Goal: Navigation & Orientation: Find specific page/section

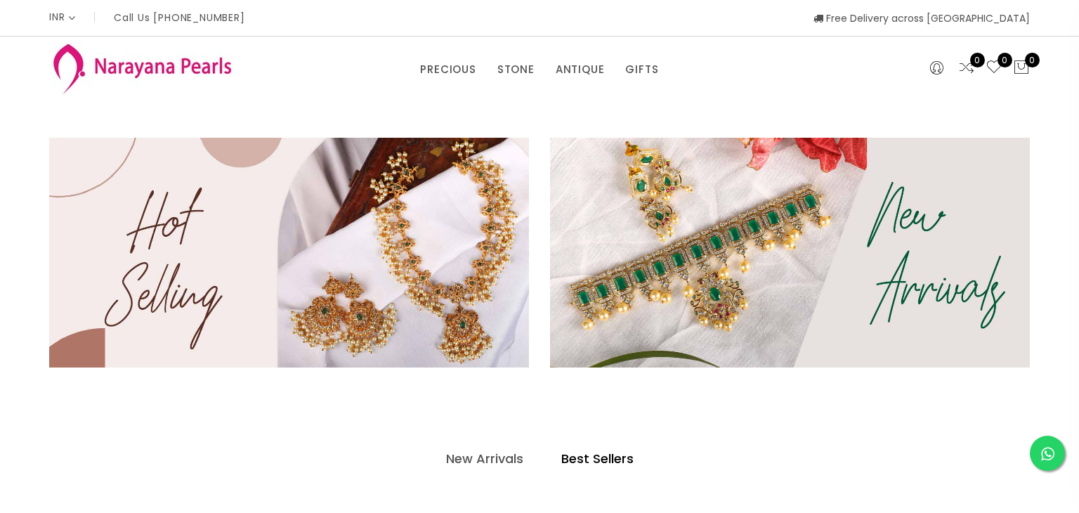
select select "INR"
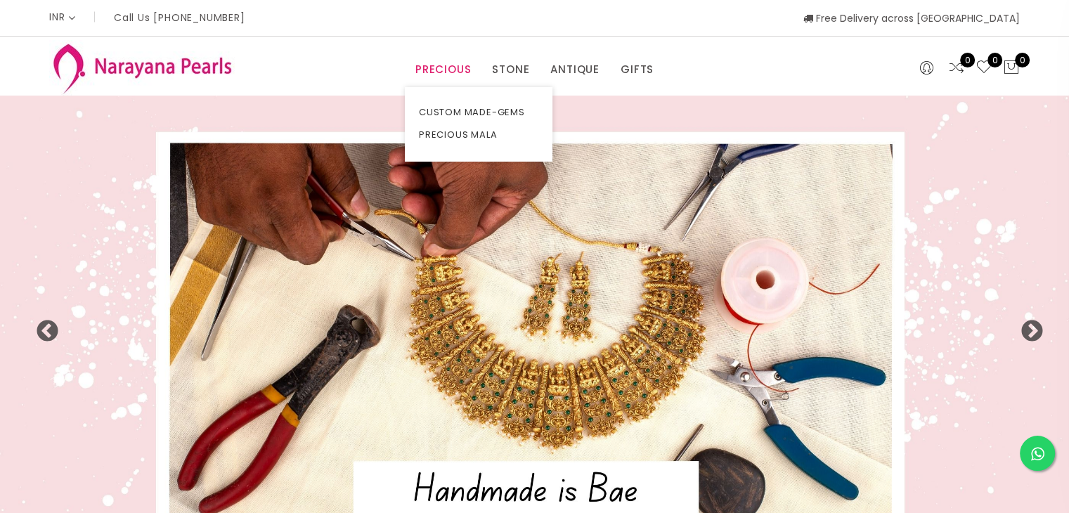
click at [427, 71] on link "PRECIOUS" at bounding box center [442, 69] width 55 height 21
click at [447, 132] on link "PRECIOUS MALA" at bounding box center [478, 135] width 119 height 22
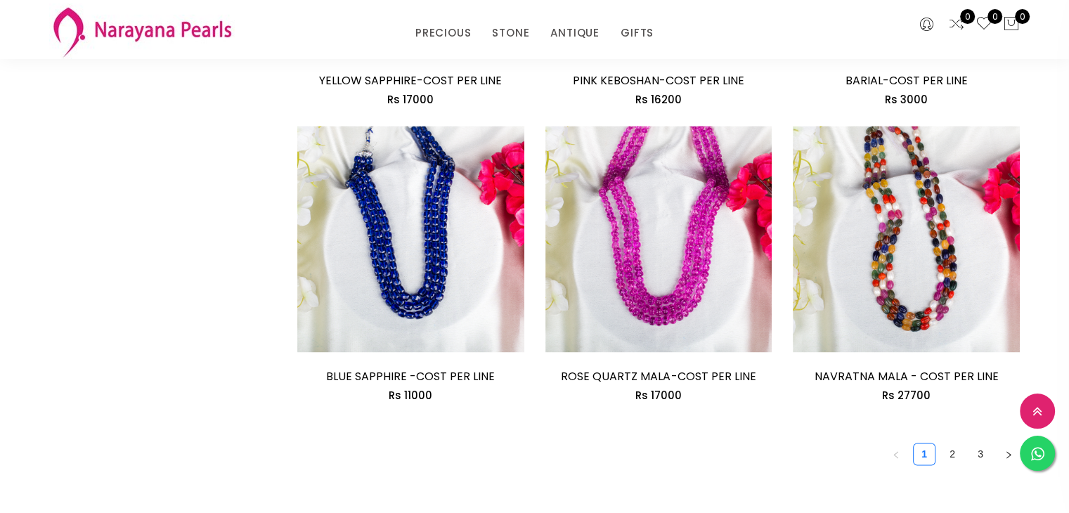
scroll to position [2037, 0]
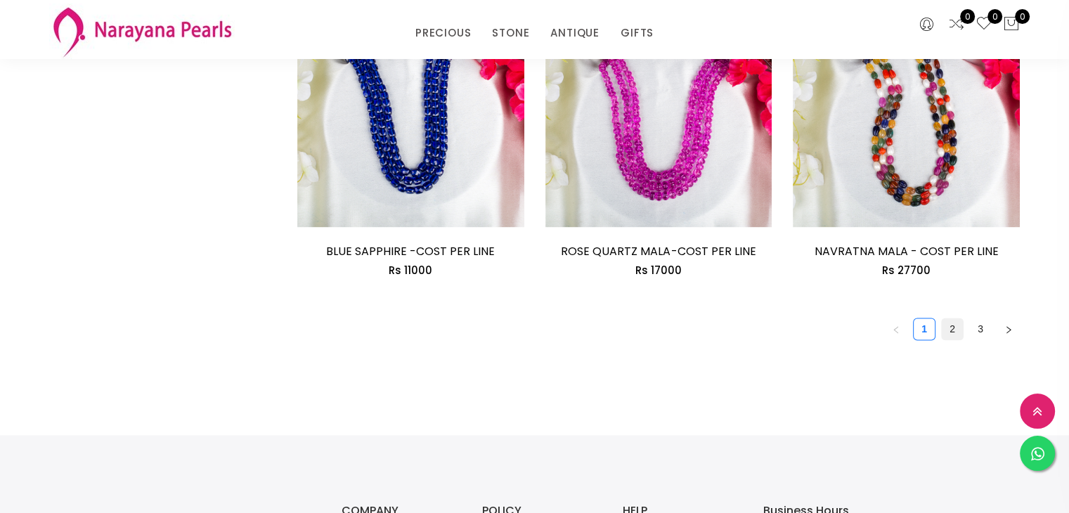
click at [951, 320] on link "2" at bounding box center [951, 328] width 21 height 21
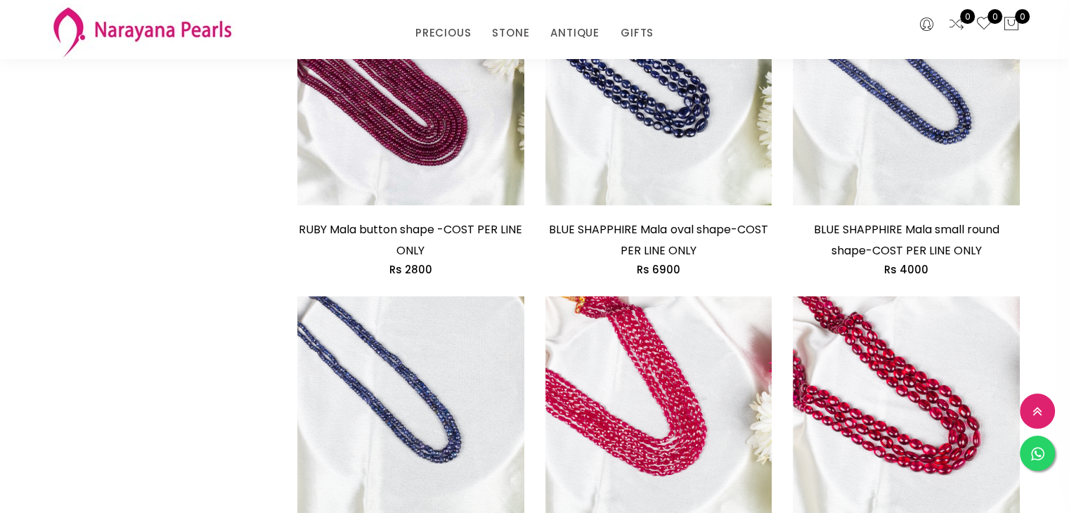
scroll to position [2108, 0]
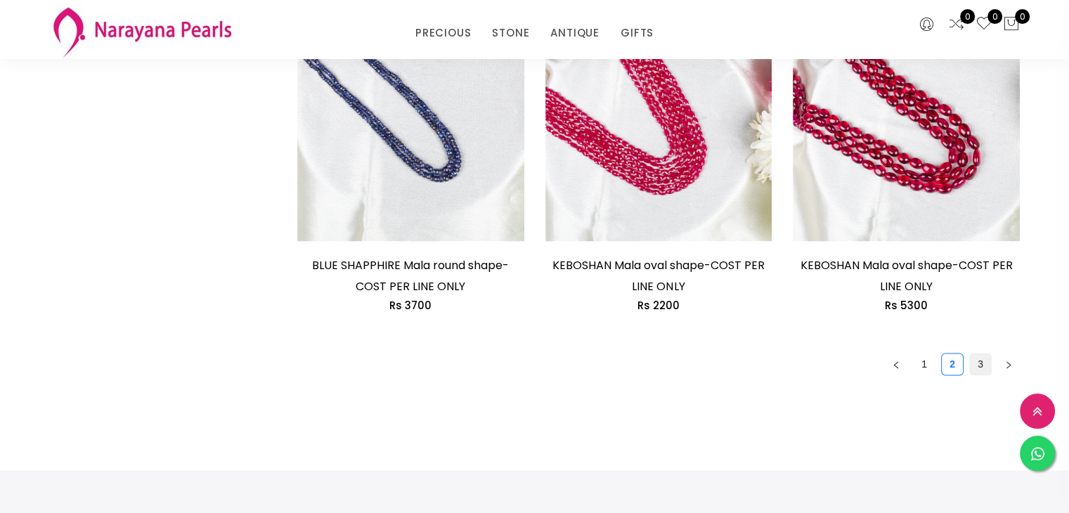
click at [981, 353] on link "3" at bounding box center [979, 363] width 21 height 21
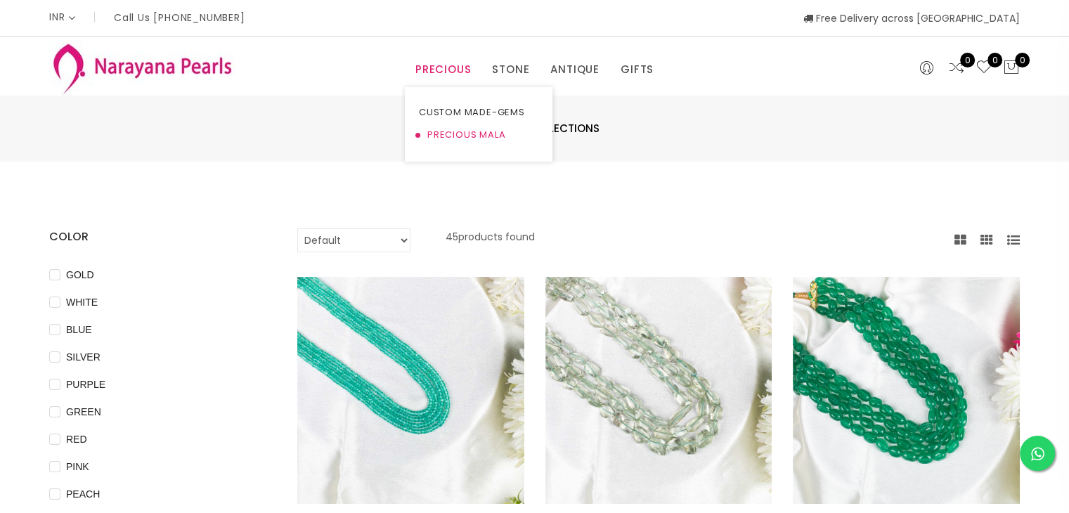
click at [458, 129] on link "PRECIOUS MALA" at bounding box center [478, 135] width 119 height 22
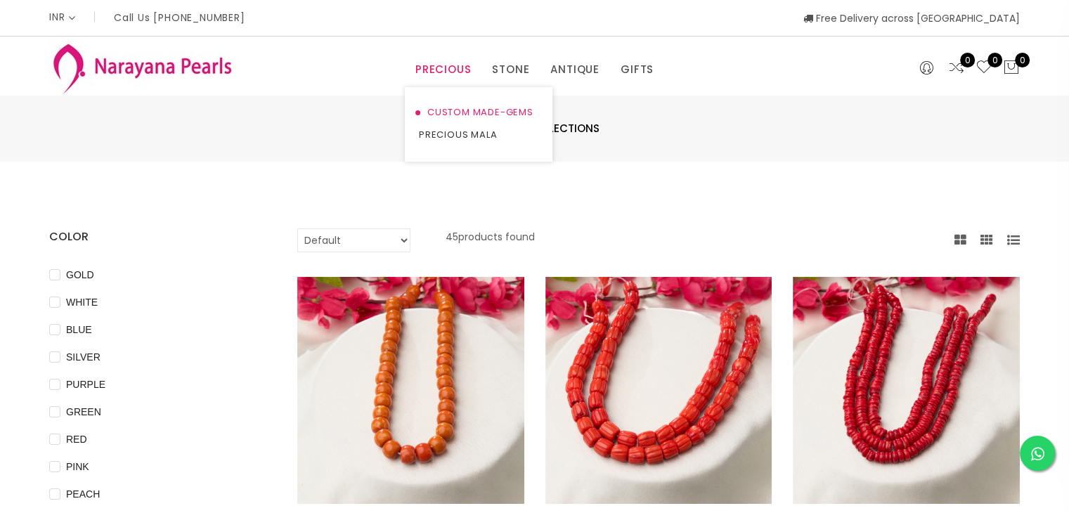
click at [468, 109] on link "CUSTOM MADE-GEMS" at bounding box center [478, 112] width 119 height 22
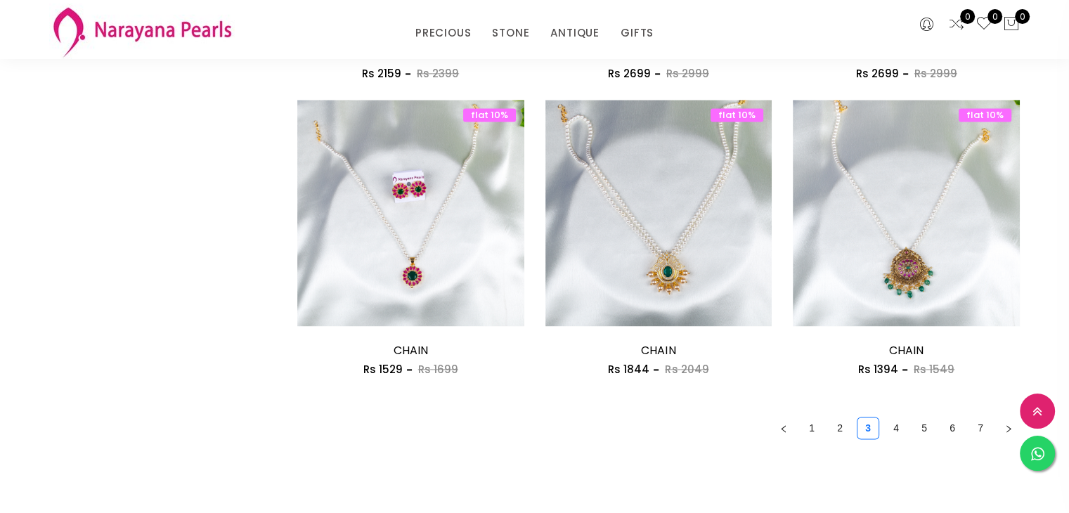
scroll to position [1897, 0]
click at [893, 422] on link "4" at bounding box center [895, 427] width 21 height 21
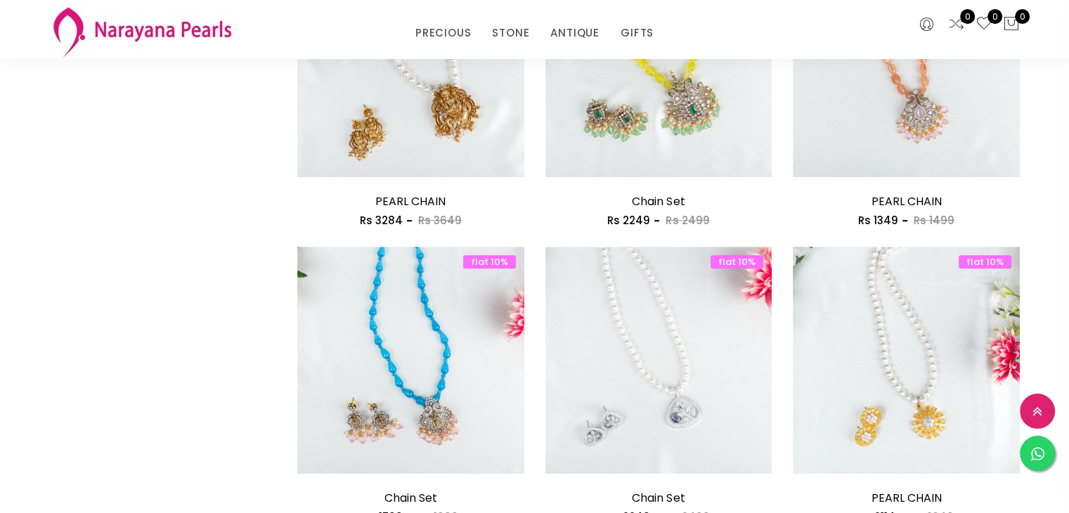
scroll to position [984, 0]
